Goal: Task Accomplishment & Management: Manage account settings

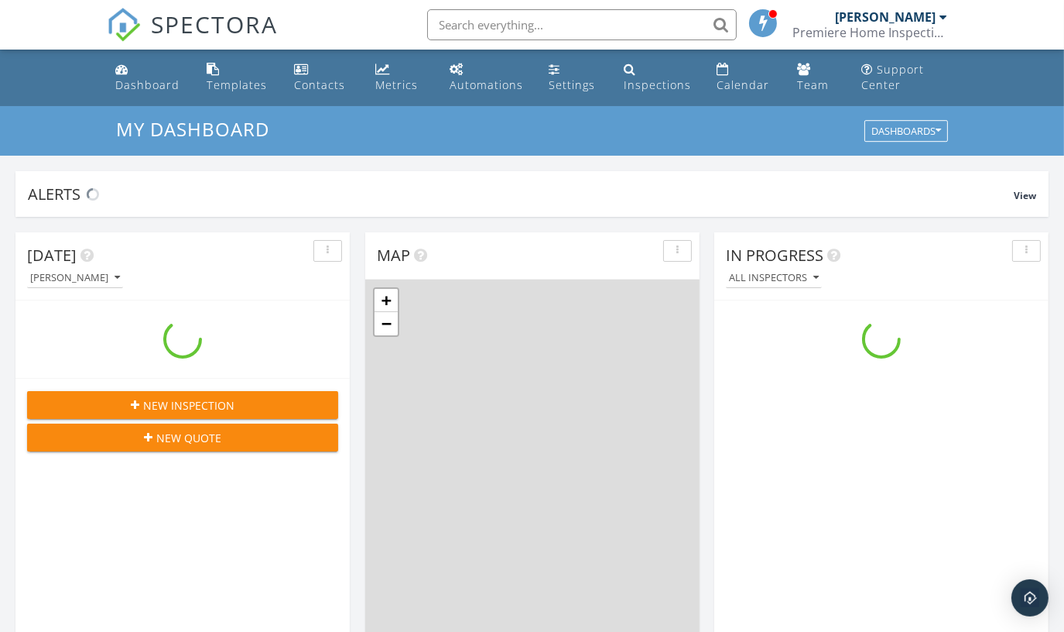
scroll to position [1431, 1087]
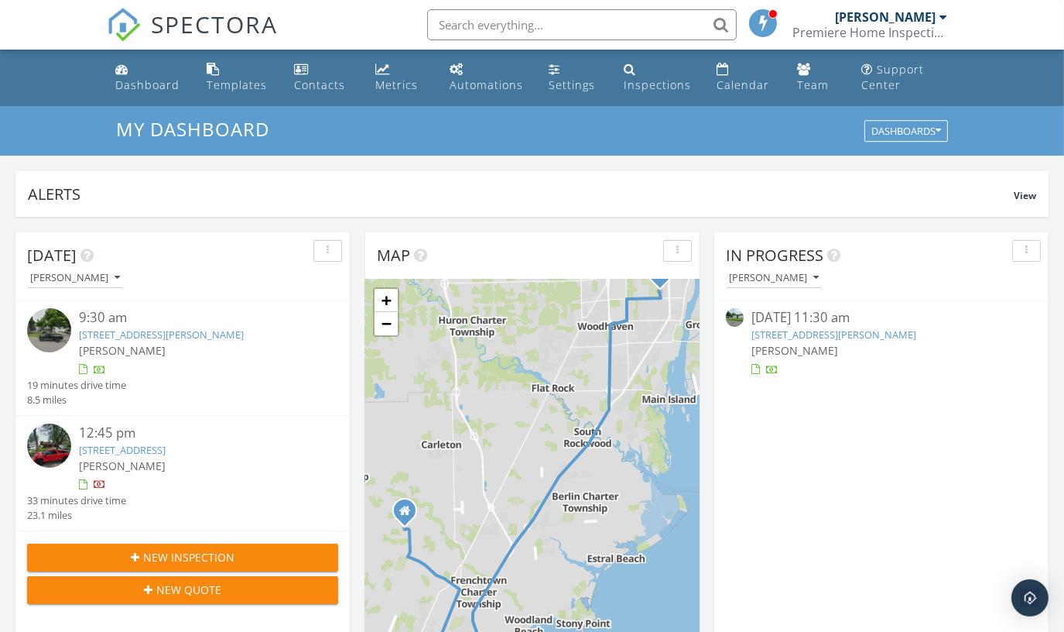
click at [179, 550] on span "New Inspection" at bounding box center [188, 557] width 91 height 16
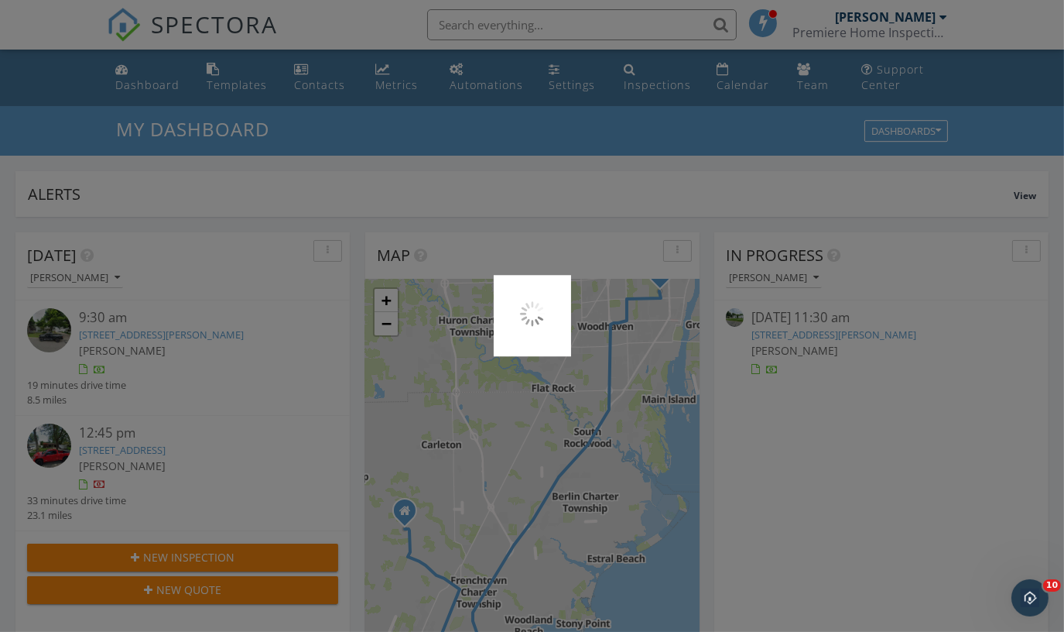
scroll to position [0, 0]
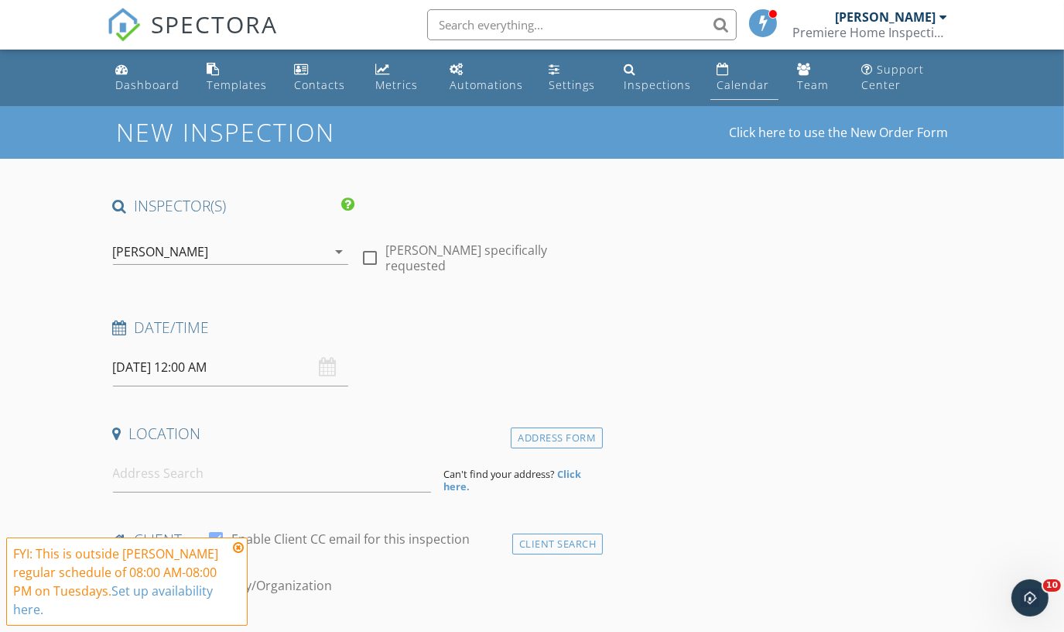
click at [741, 85] on div "Calendar" at bounding box center [743, 84] width 53 height 15
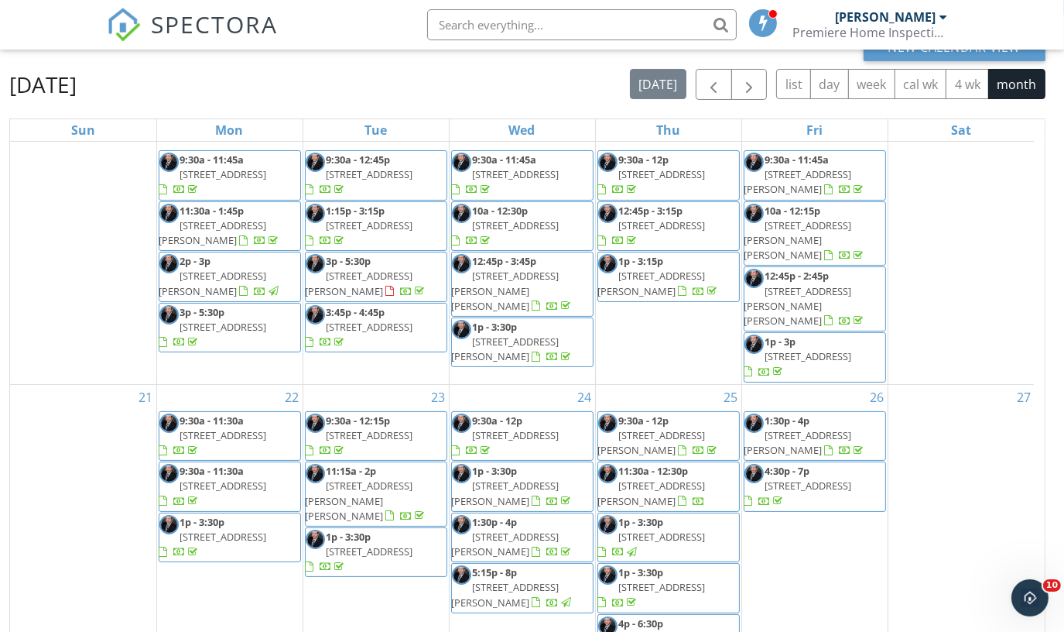
scroll to position [221, 0]
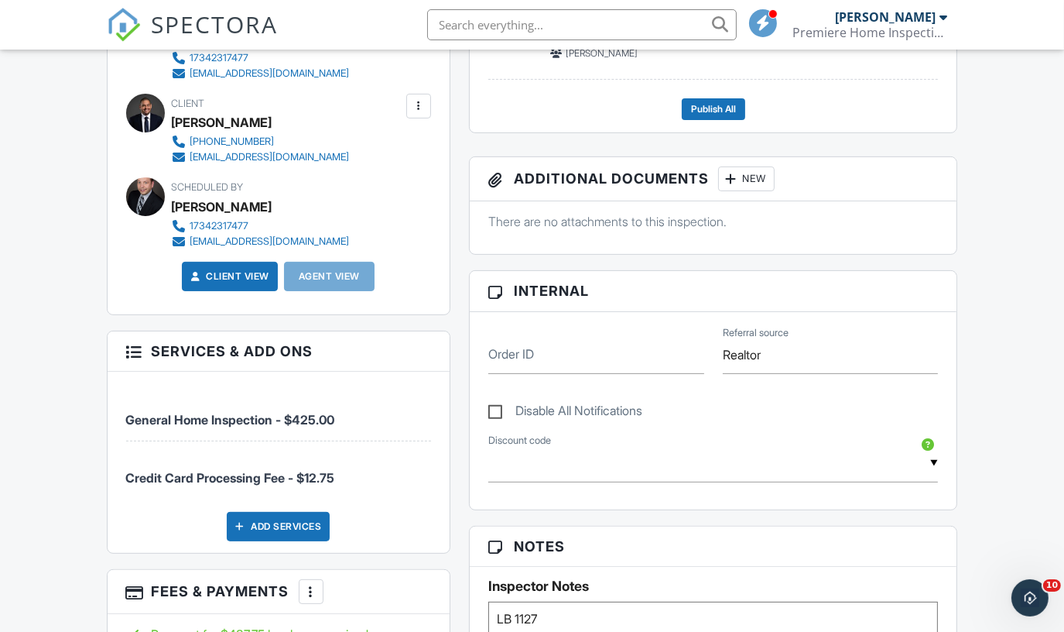
scroll to position [545, 0]
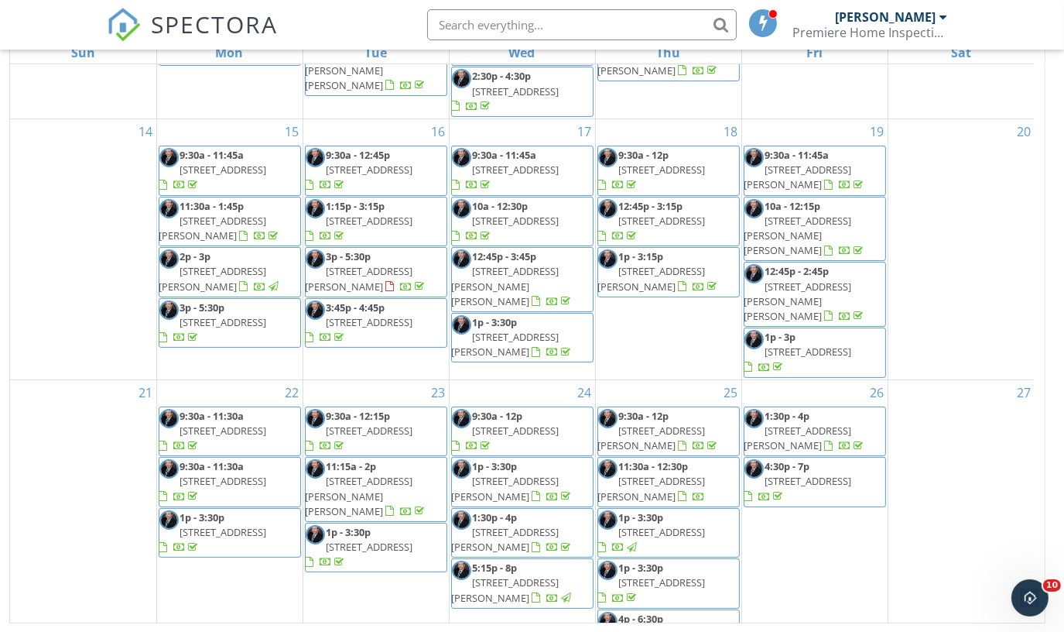
scroll to position [444, 0]
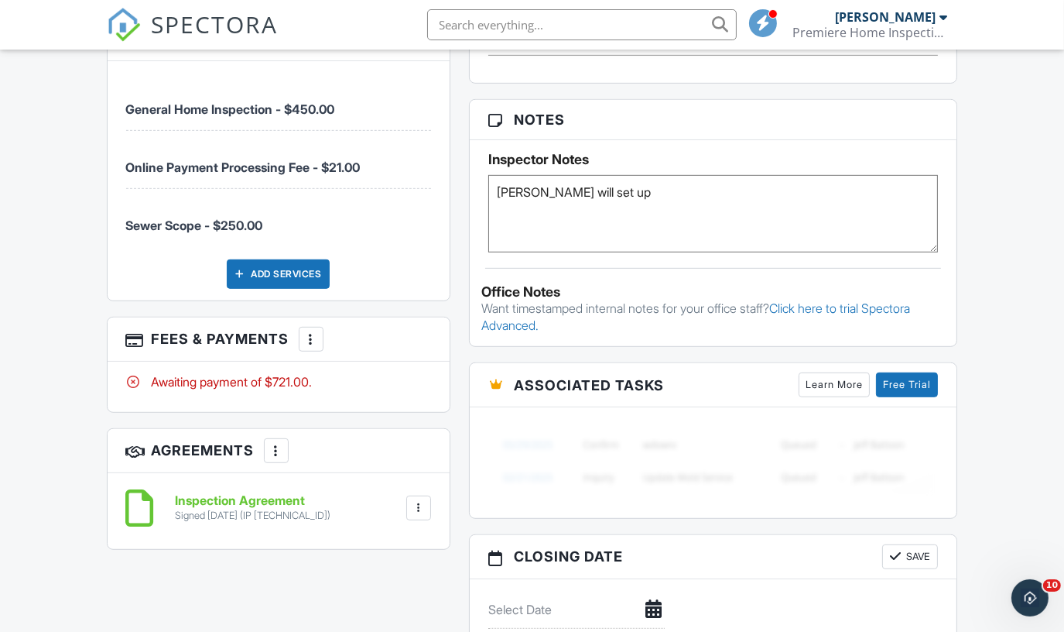
scroll to position [977, 0]
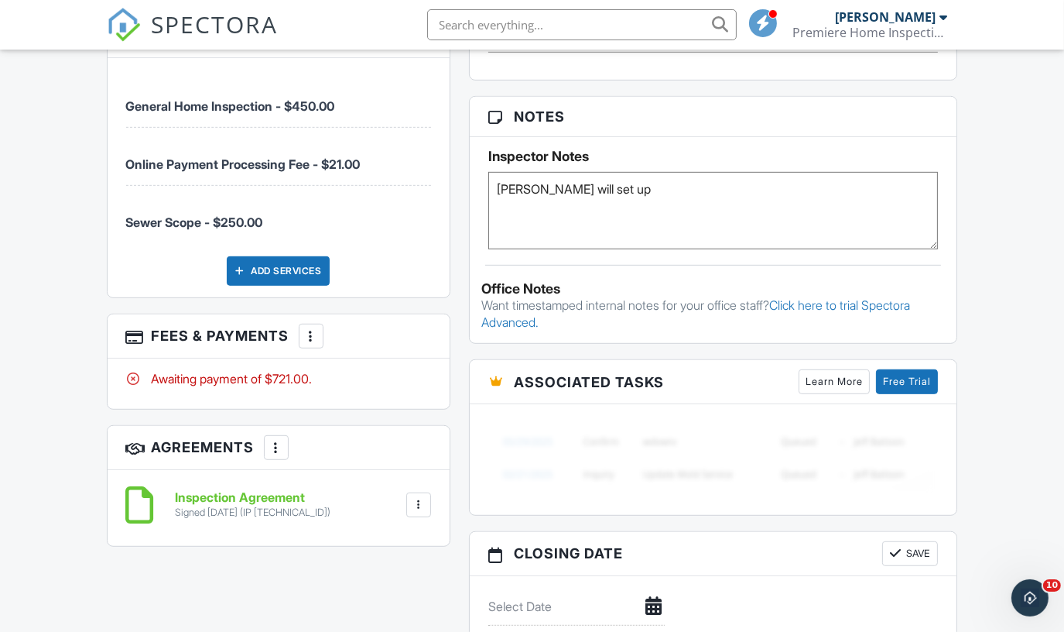
click at [304, 334] on div at bounding box center [310, 335] width 15 height 15
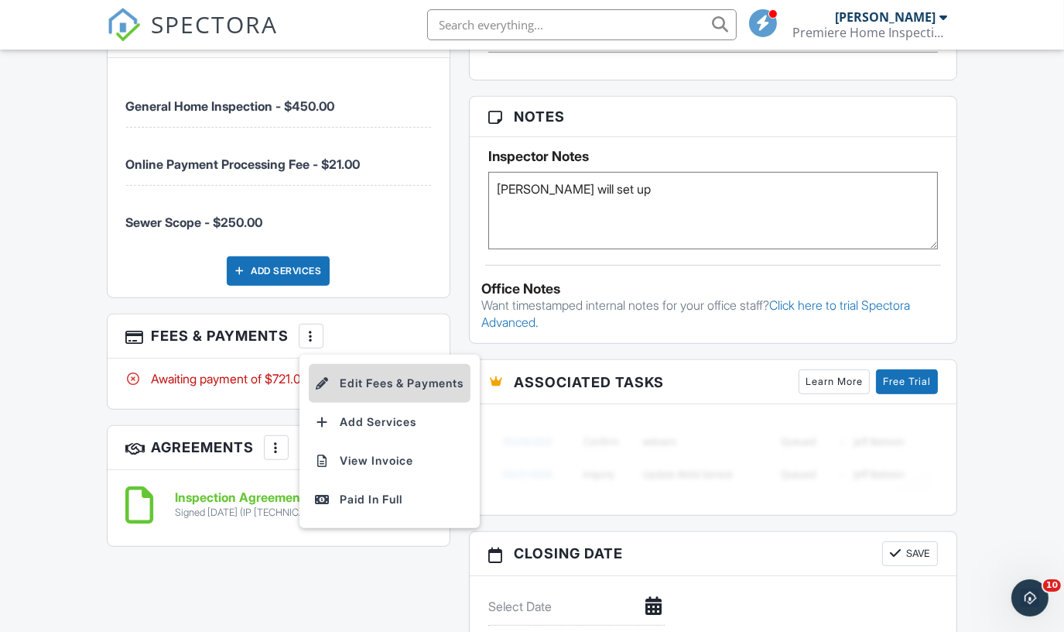
click at [381, 377] on li "Edit Fees & Payments" at bounding box center [390, 383] width 162 height 39
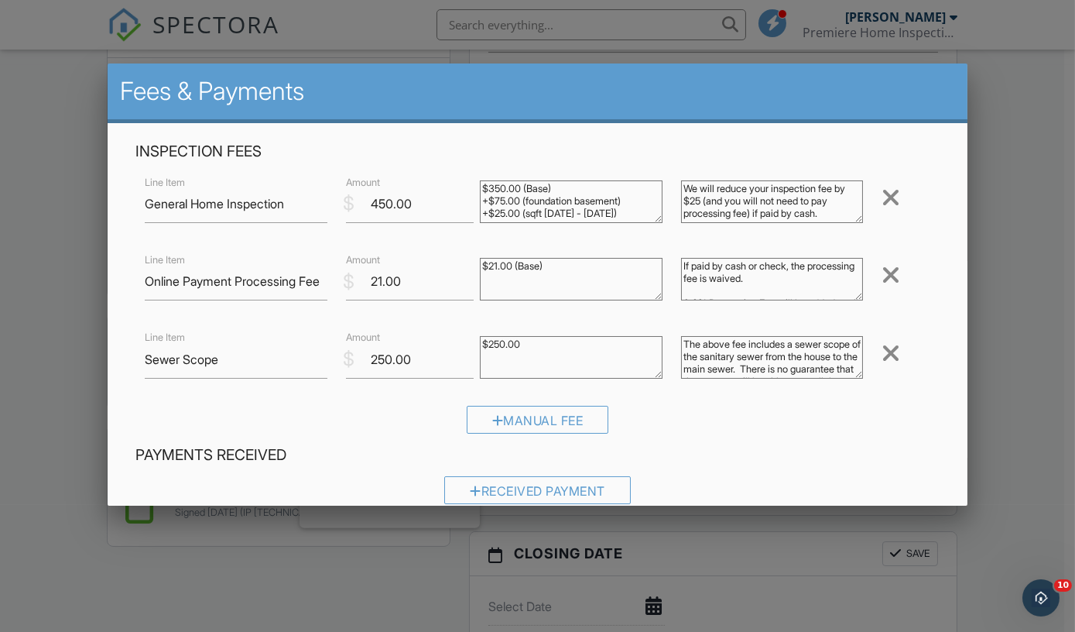
click at [1007, 353] on div at bounding box center [537, 318] width 1075 height 790
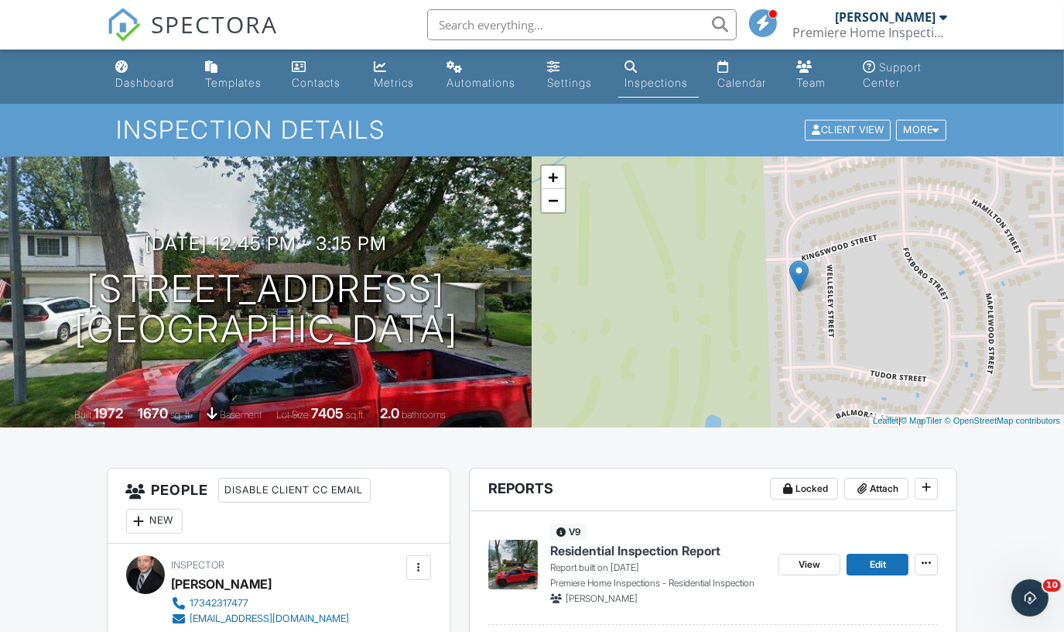
scroll to position [0, 0]
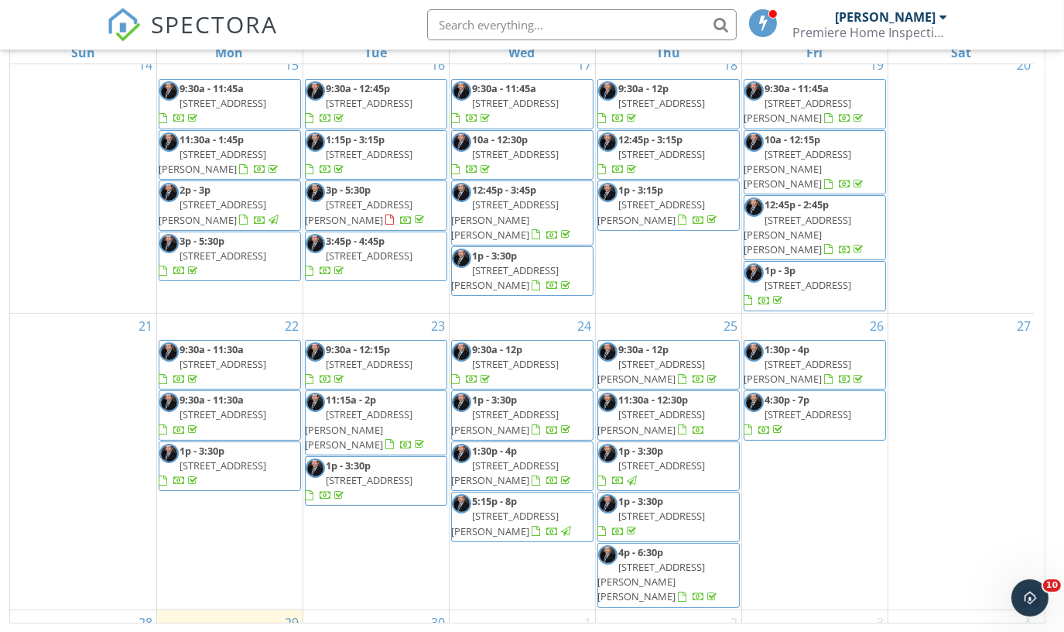
scroll to position [444, 0]
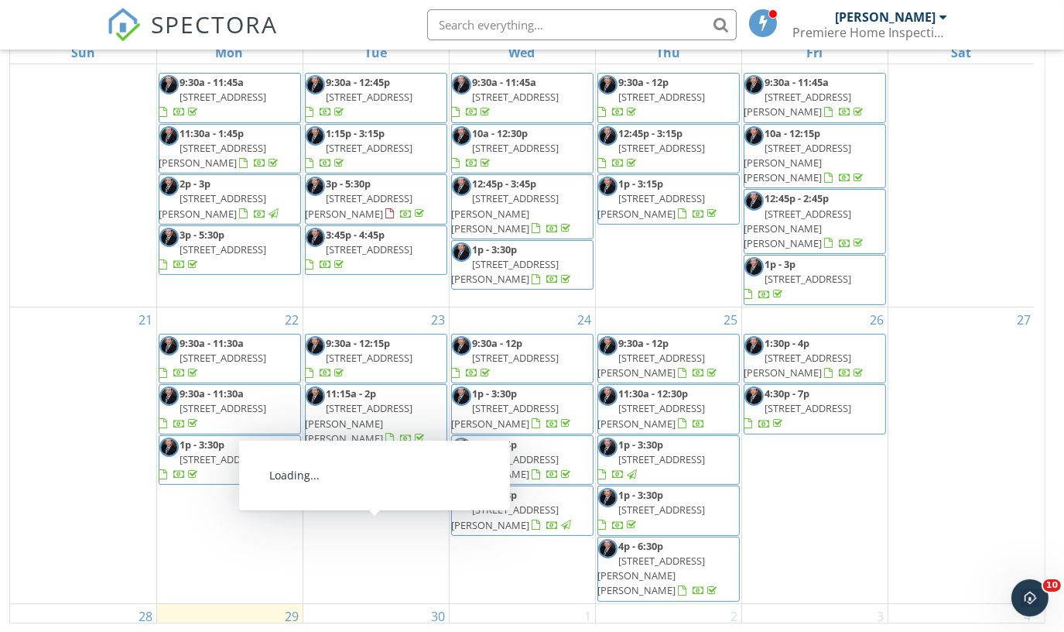
click at [371, 631] on span "9:30a - 12p" at bounding box center [352, 639] width 50 height 14
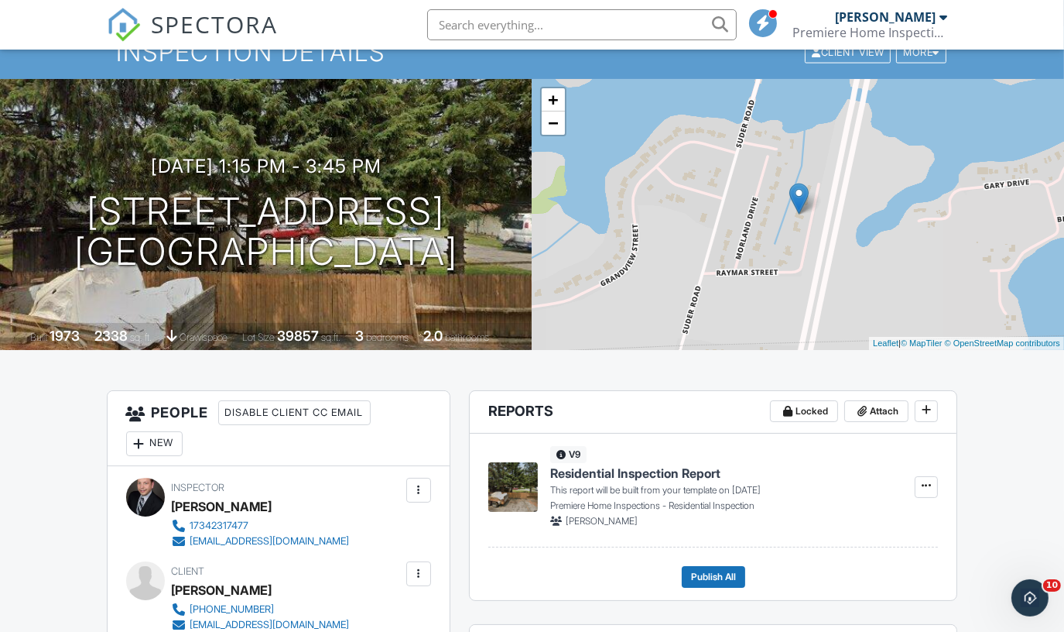
scroll to position [50, 0]
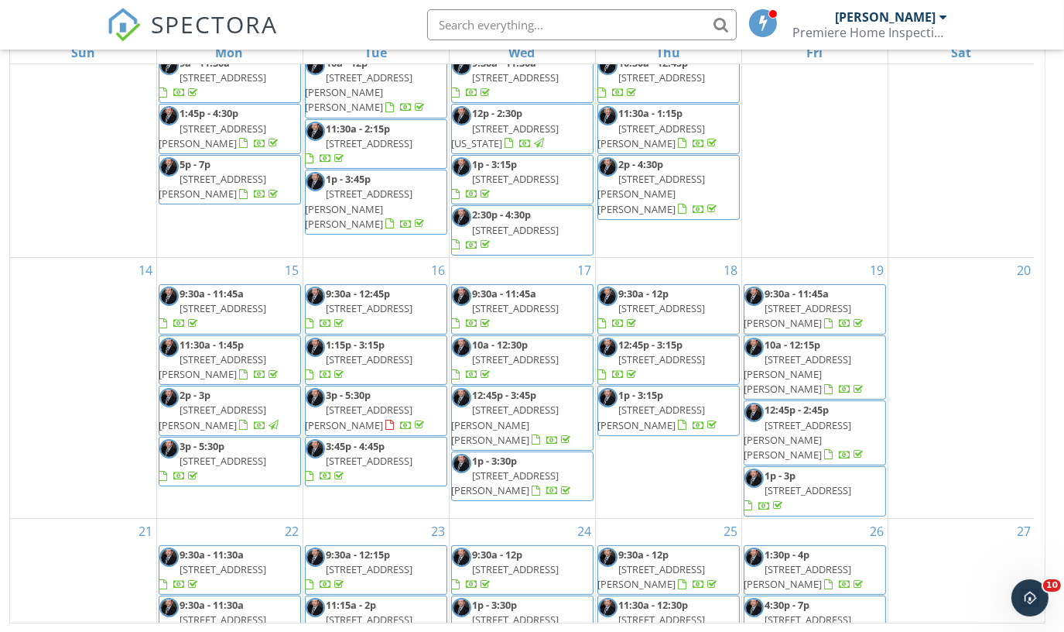
scroll to position [444, 0]
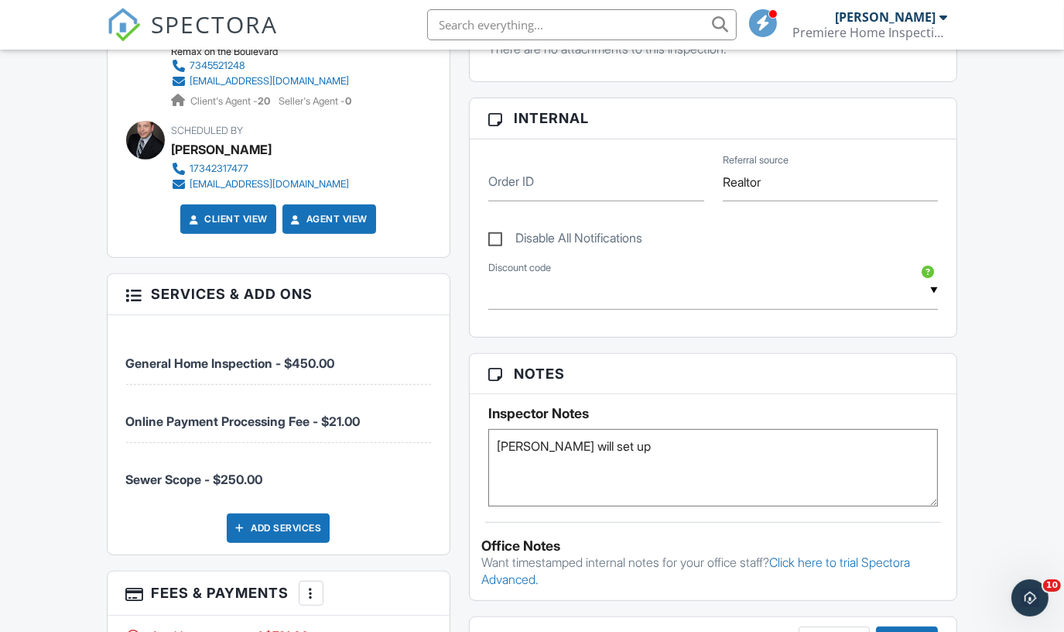
scroll to position [718, 0]
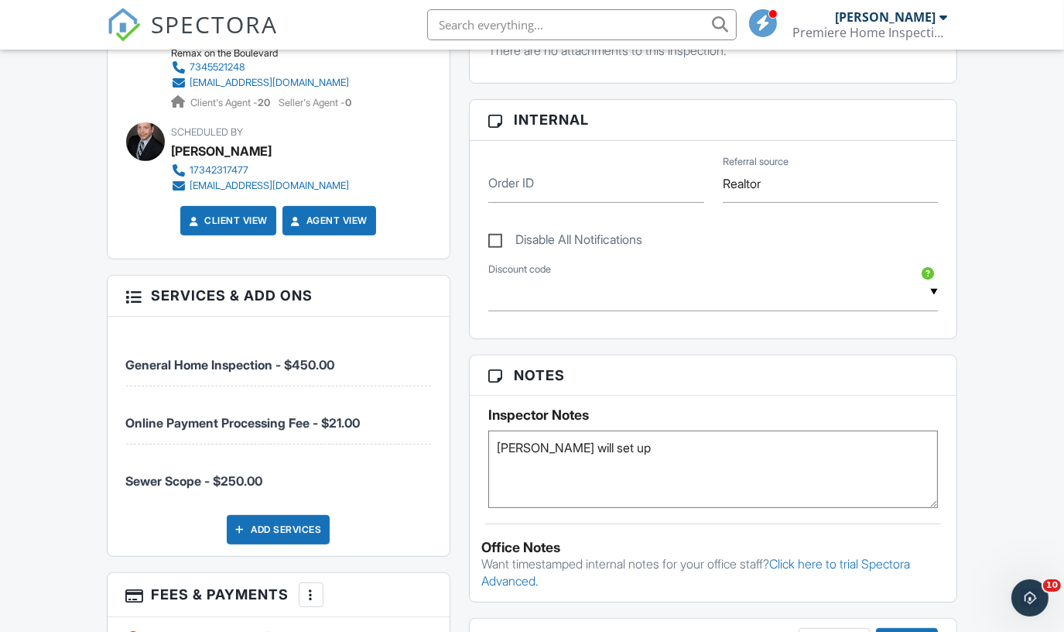
click at [617, 447] on textarea "Andrea will set up" at bounding box center [713, 468] width 451 height 77
type textarea "A"
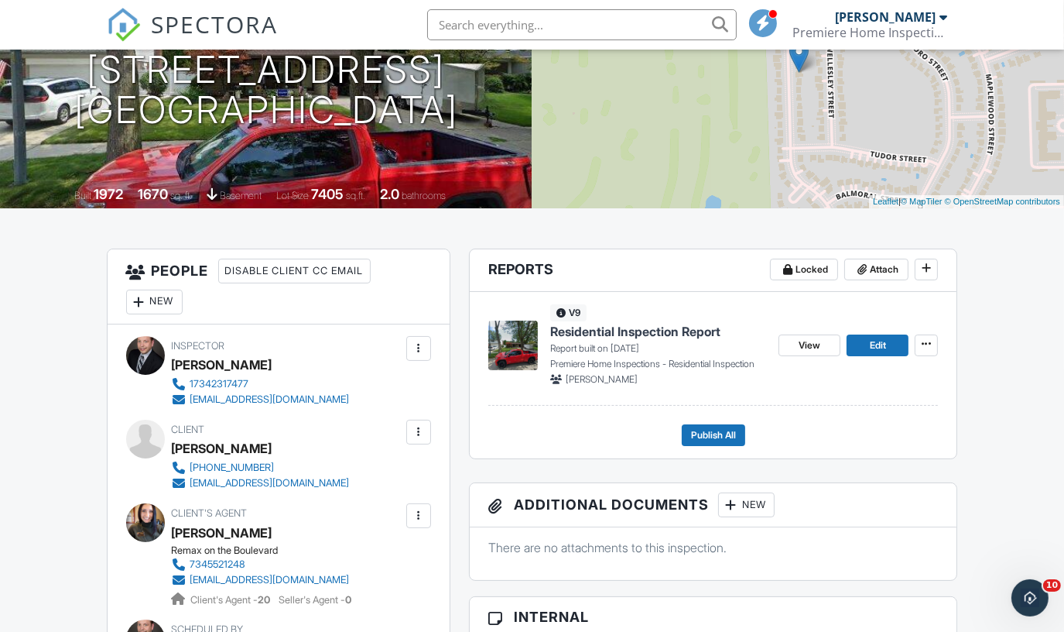
scroll to position [0, 0]
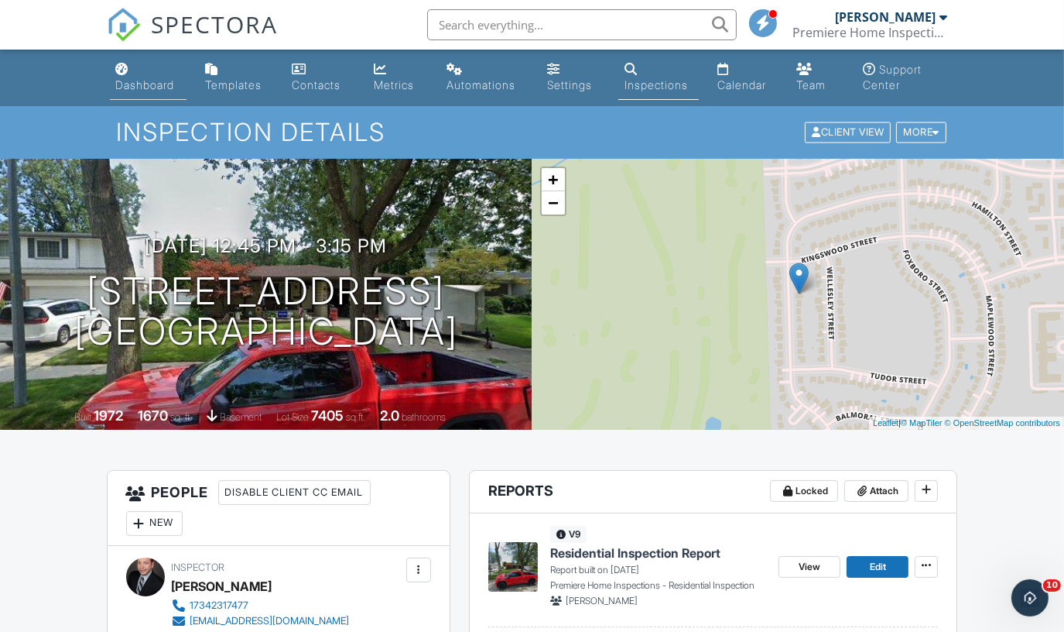
type textarea "LB 0219 - Front door"
click at [145, 77] on link "Dashboard" at bounding box center [148, 78] width 77 height 44
